Goal: Information Seeking & Learning: Understand process/instructions

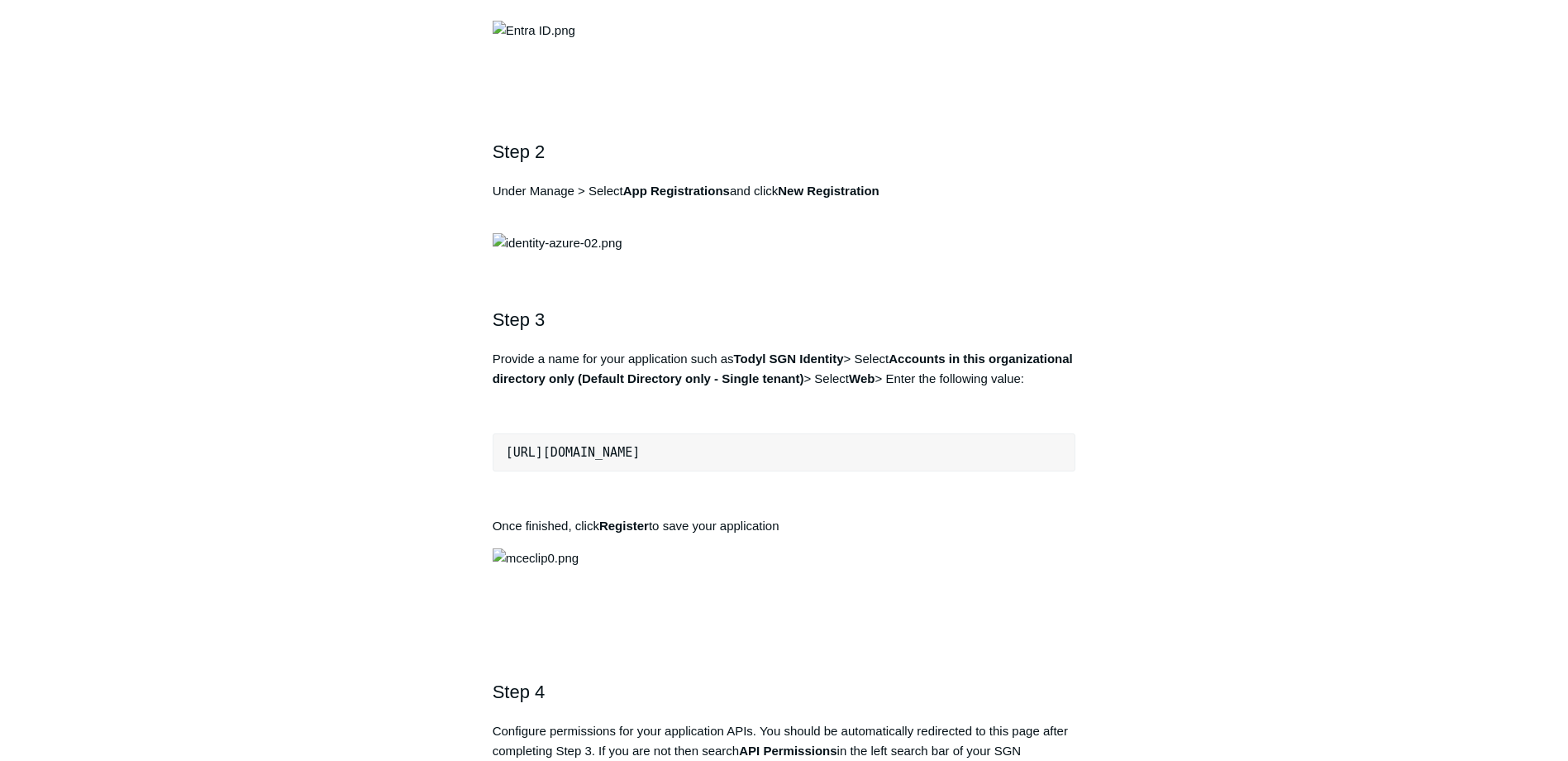
scroll to position [776, 0]
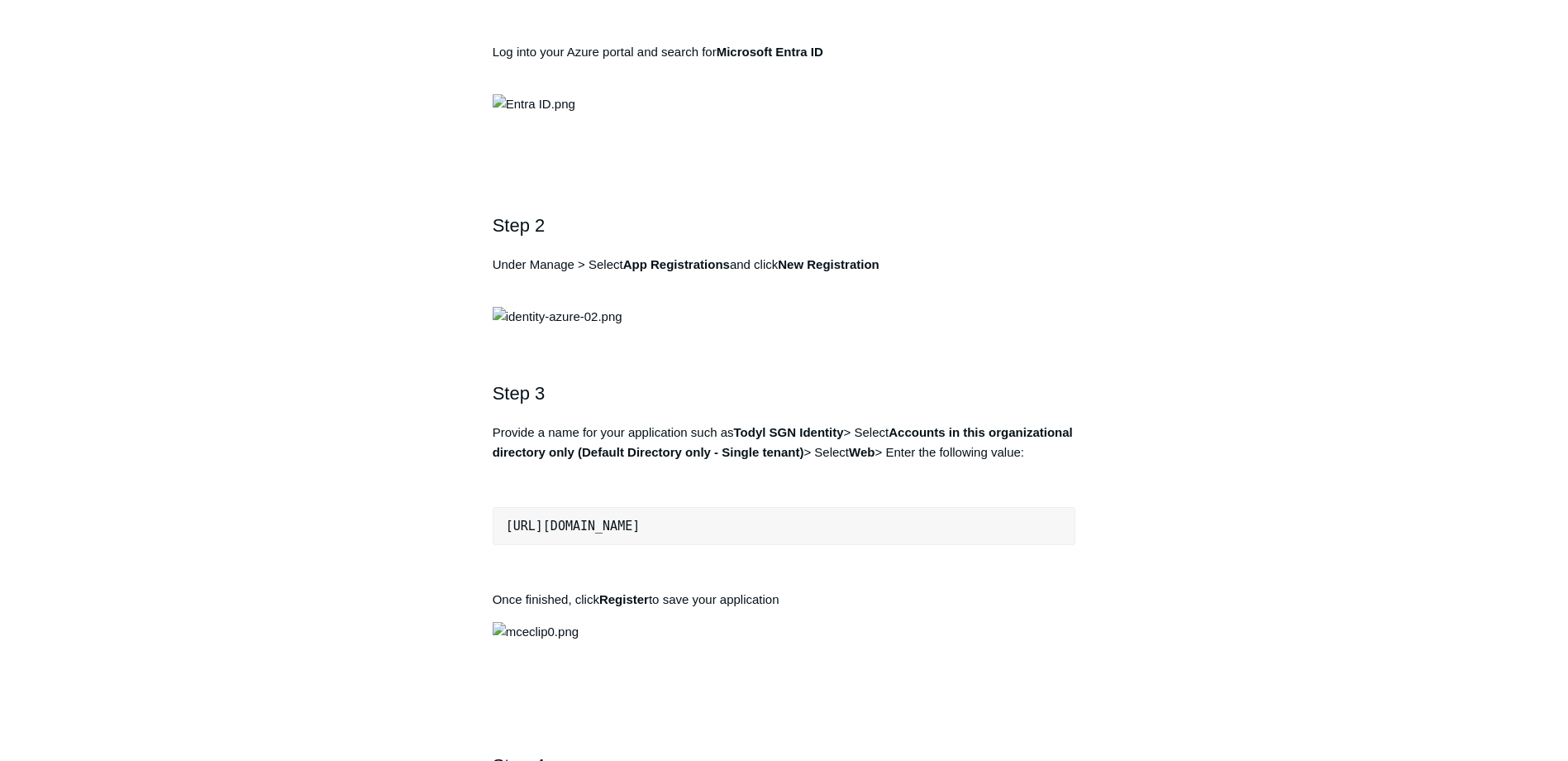
drag, startPoint x: 1243, startPoint y: 339, endPoint x: 1258, endPoint y: 344, distance: 15.8
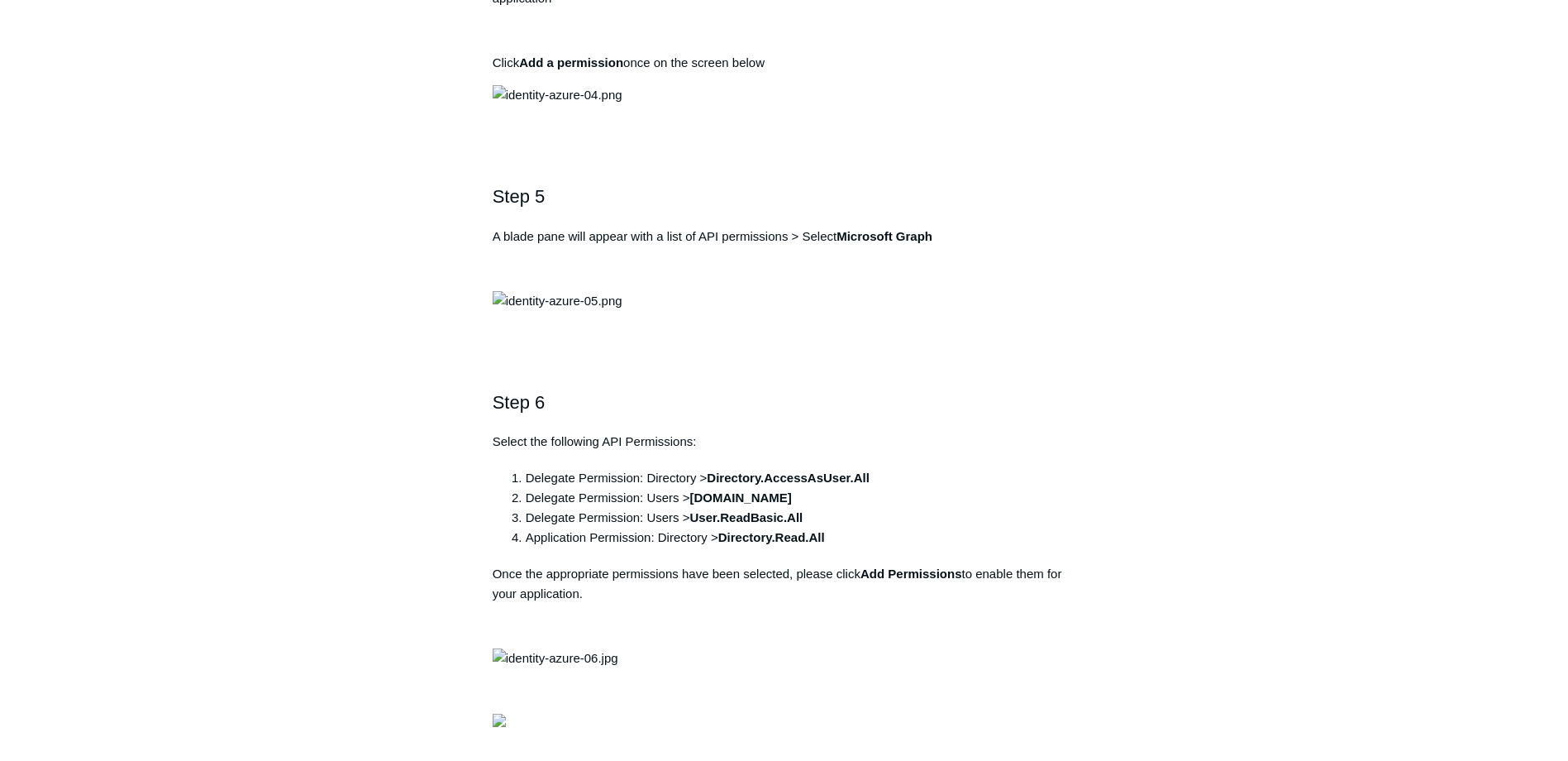
scroll to position [1677, 0]
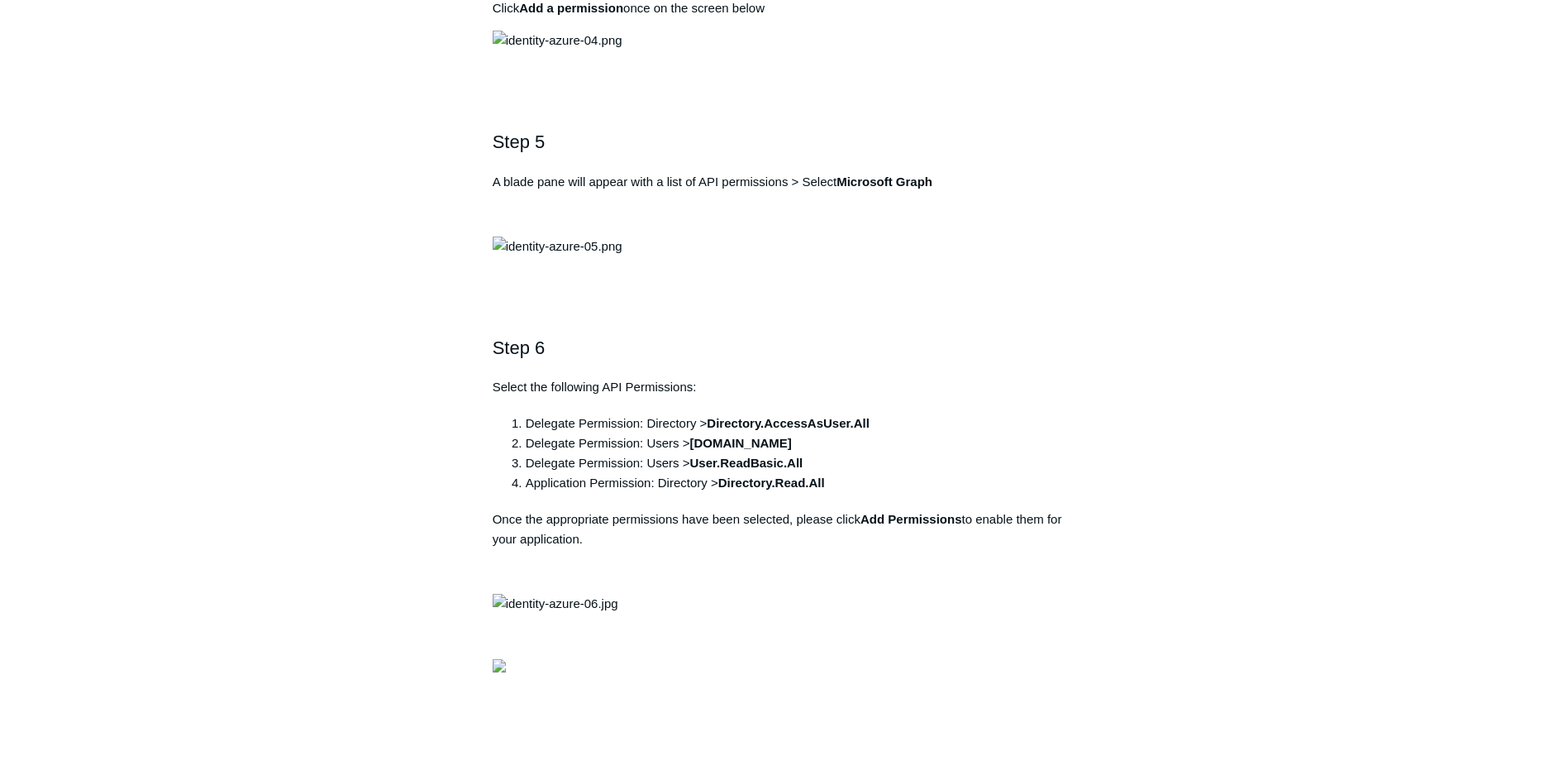
drag, startPoint x: 739, startPoint y: 73, endPoint x: 847, endPoint y: 66, distance: 108.2
drag, startPoint x: 847, startPoint y: 66, endPoint x: 833, endPoint y: 69, distance: 14.3
copy strong "Todyl SGN Identity"
drag, startPoint x: 795, startPoint y: 187, endPoint x: 494, endPoint y: 204, distance: 301.5
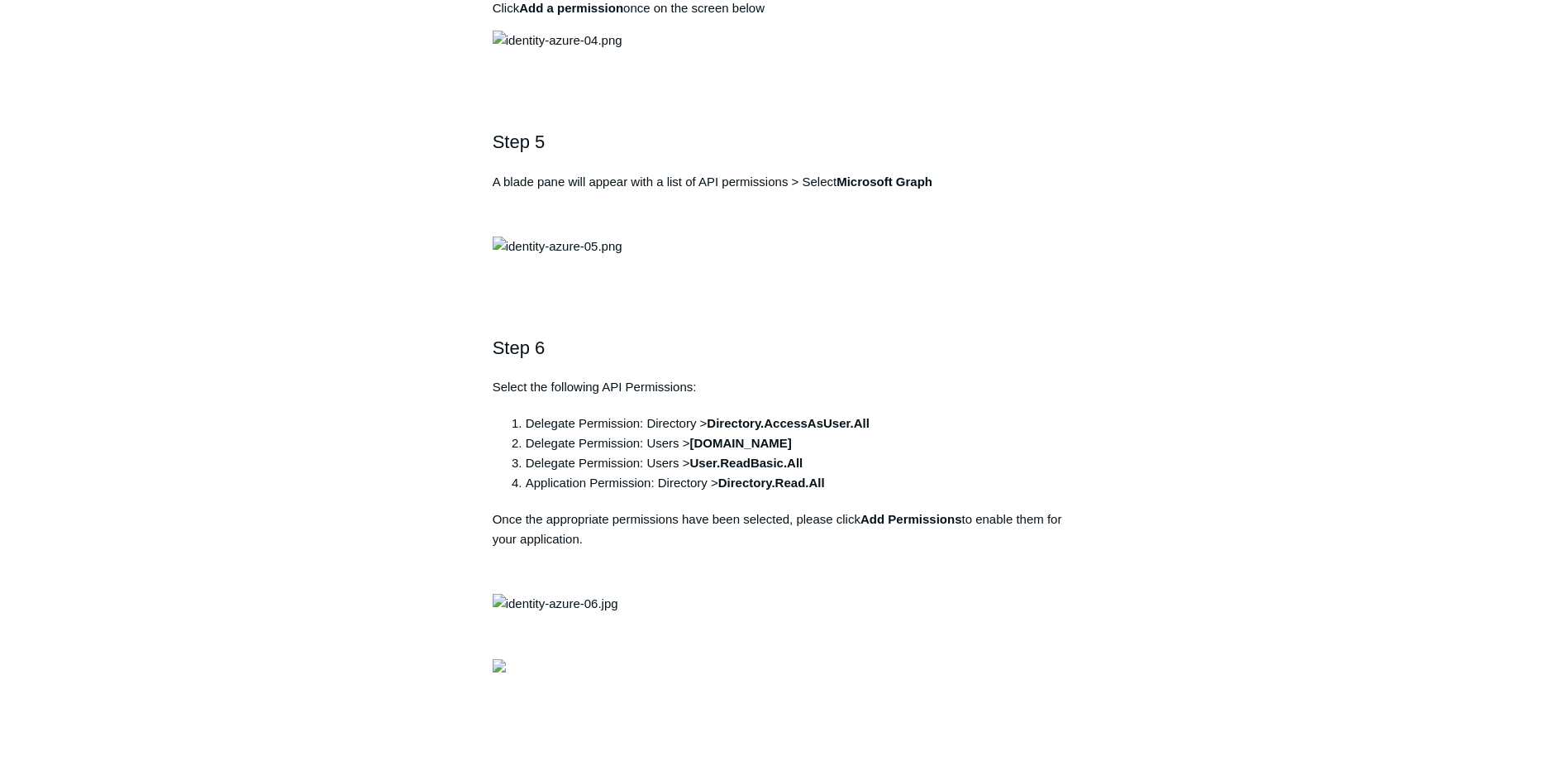
drag, startPoint x: 494, startPoint y: 204, endPoint x: 583, endPoint y: 183, distance: 91.4
copy pre "[URL][DOMAIN_NAME]"
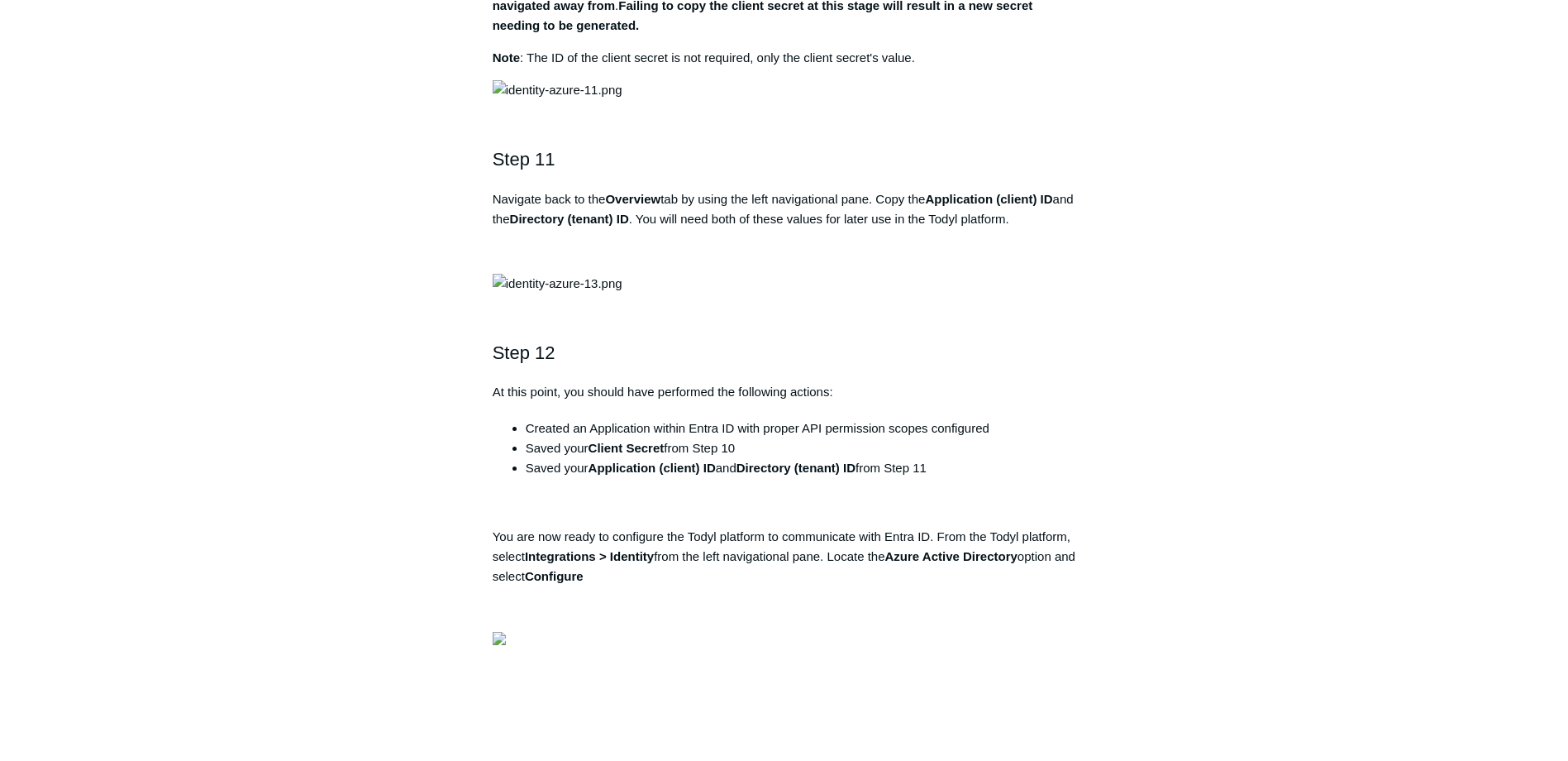
scroll to position [3559, 0]
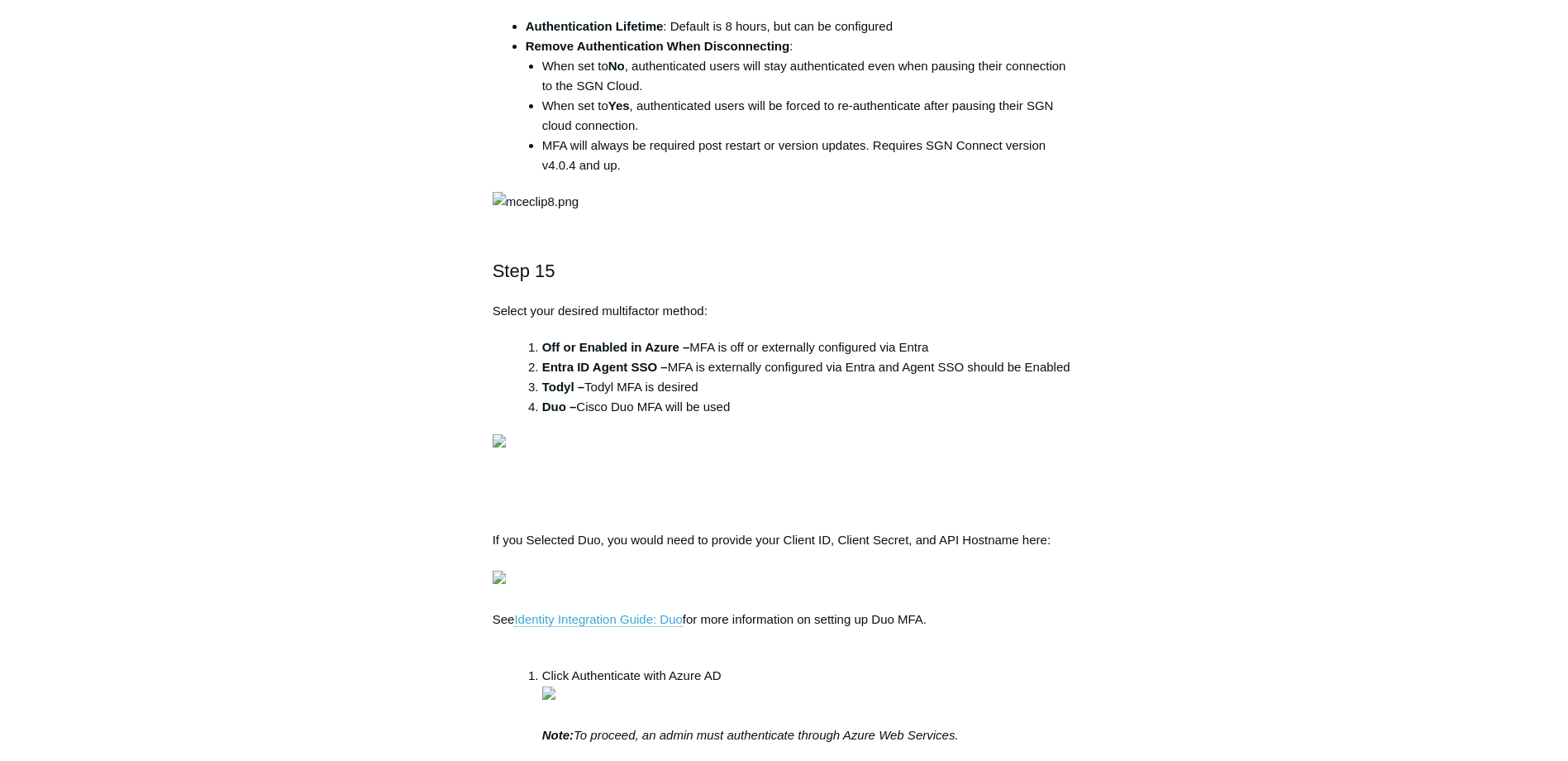
scroll to position [4977, 0]
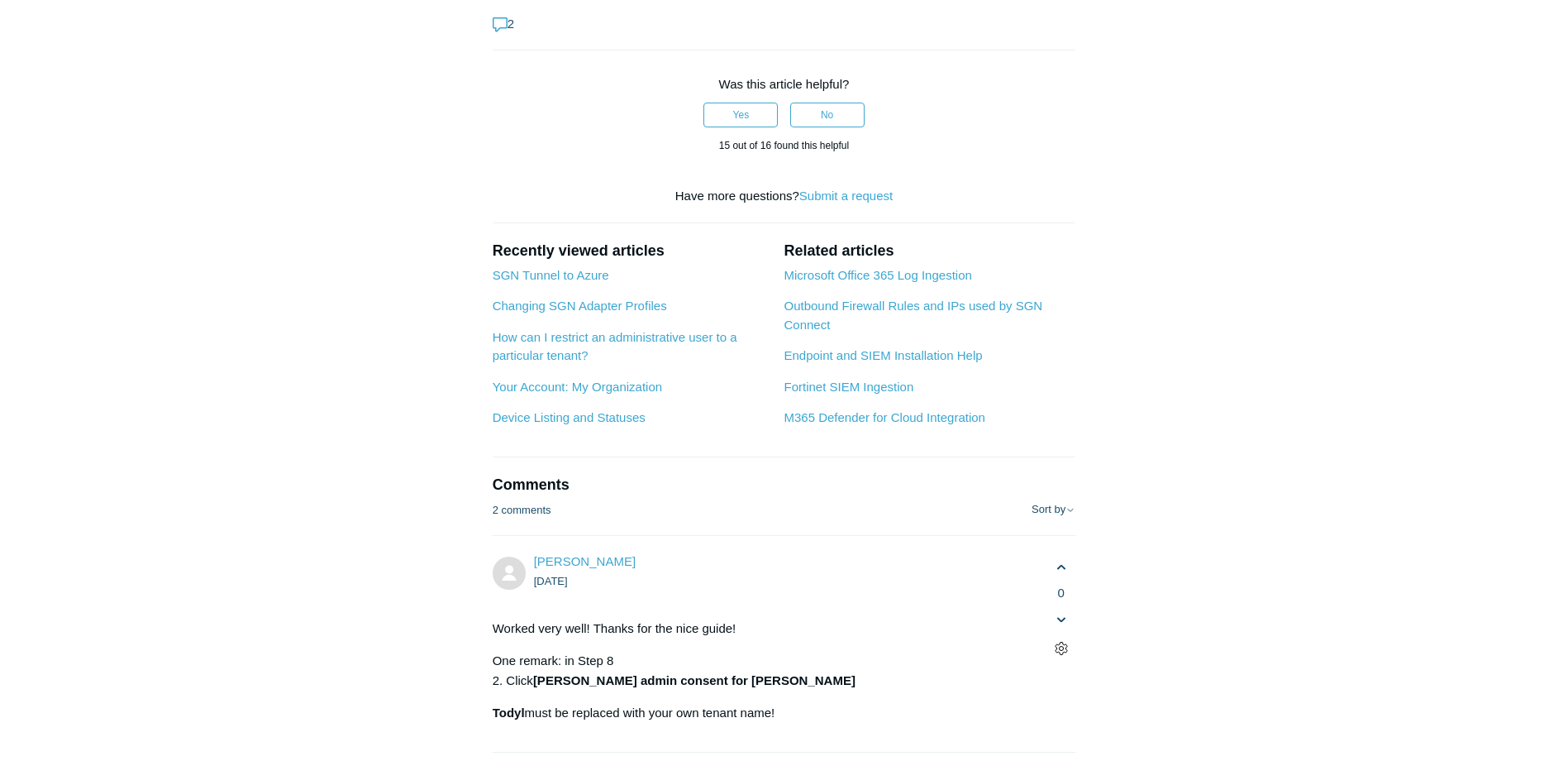
scroll to position [5550, 0]
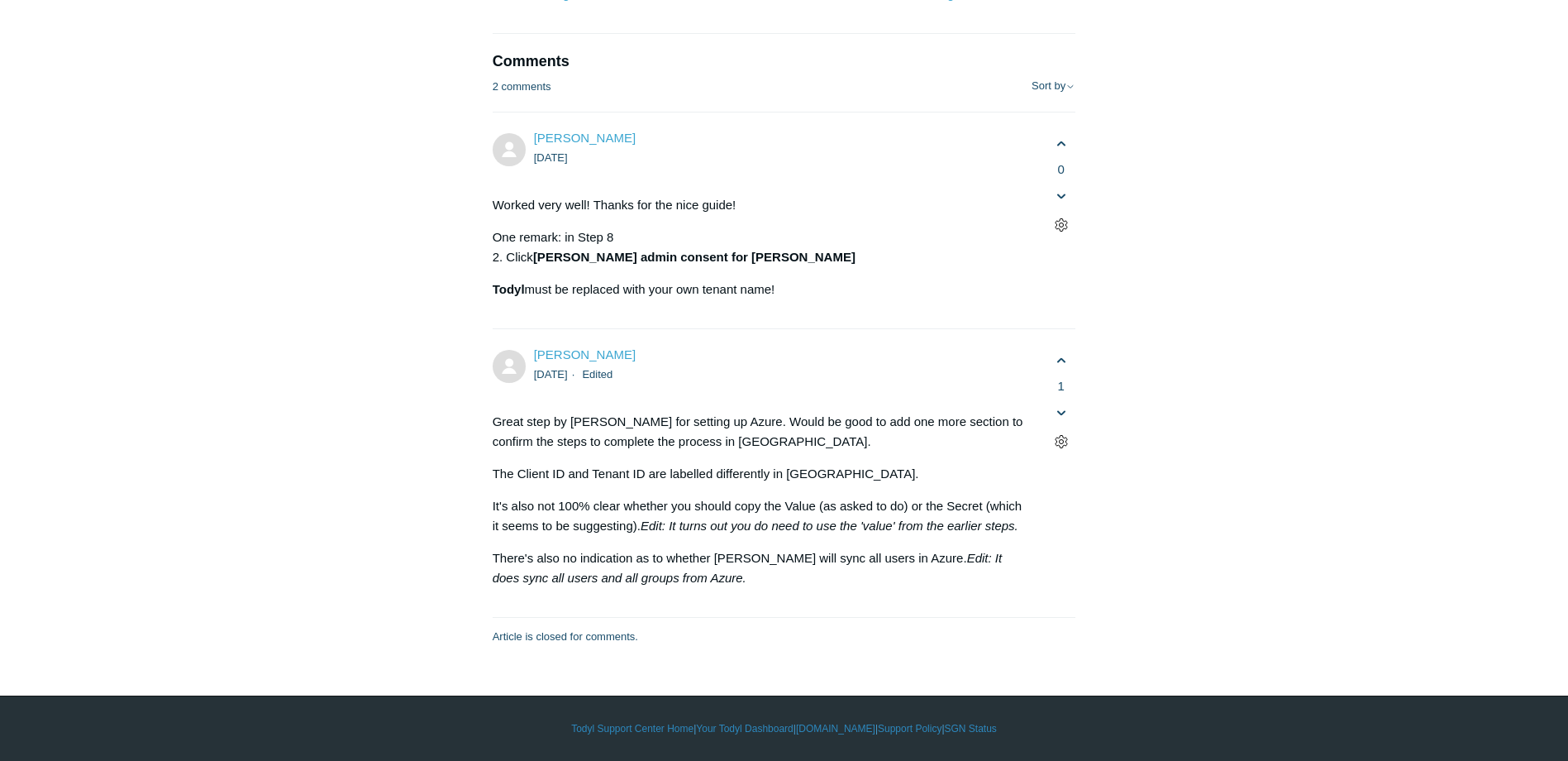
scroll to position [6246, 0]
